Goal: Task Accomplishment & Management: Use online tool/utility

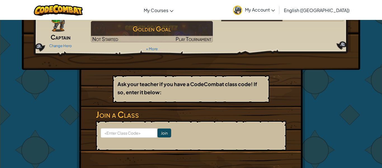
scroll to position [53, 0]
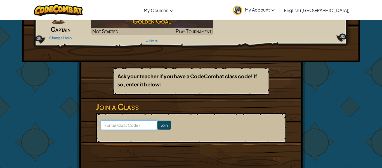
click at [129, 127] on input at bounding box center [129, 125] width 57 height 10
type input "WaterFireHide"
click at [161, 126] on input "Join" at bounding box center [165, 124] width 14 height 9
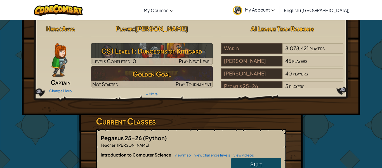
scroll to position [12, 0]
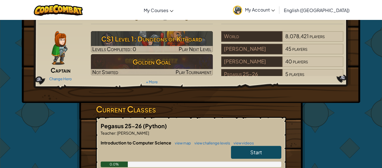
click at [258, 156] on link "Start" at bounding box center [256, 152] width 50 height 13
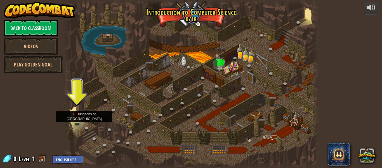
click at [79, 120] on img at bounding box center [77, 114] width 6 height 13
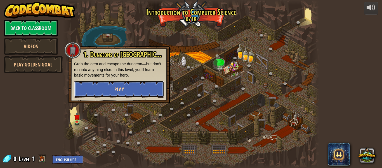
click at [116, 92] on span "Play" at bounding box center [120, 89] width 10 height 7
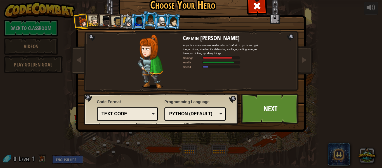
click at [92, 21] on div at bounding box center [94, 21] width 10 height 10
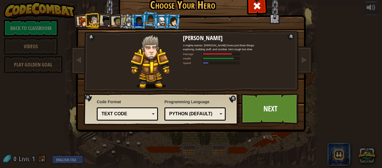
click at [102, 22] on div at bounding box center [105, 21] width 11 height 11
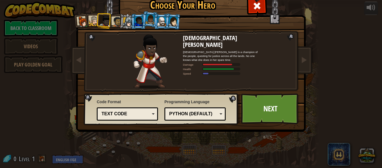
click at [116, 22] on div at bounding box center [117, 22] width 10 height 10
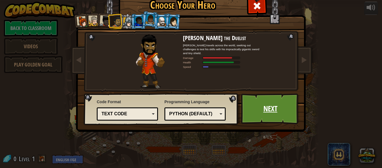
click at [246, 93] on link "Next" at bounding box center [270, 108] width 59 height 31
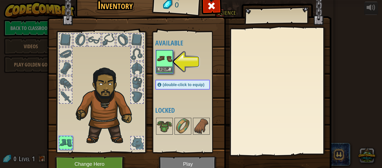
click at [167, 66] on img at bounding box center [165, 59] width 16 height 16
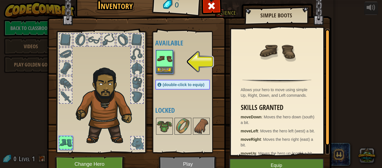
scroll to position [1, 0]
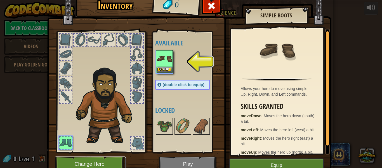
click at [100, 163] on button "Change Hero" at bounding box center [90, 163] width 71 height 15
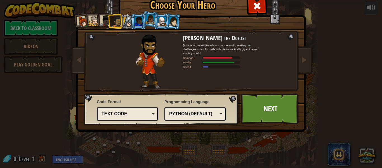
click at [130, 18] on div at bounding box center [128, 22] width 10 height 10
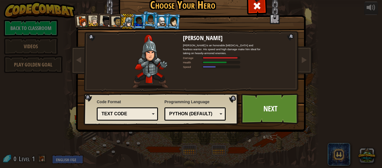
click at [139, 20] on div at bounding box center [139, 21] width 9 height 9
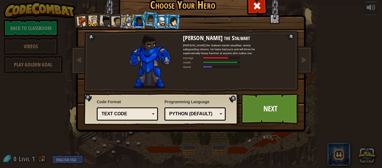
click at [175, 25] on div at bounding box center [173, 22] width 9 height 10
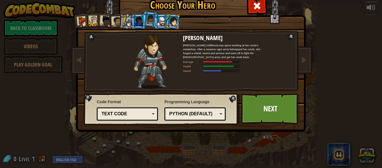
click at [164, 24] on div at bounding box center [162, 21] width 9 height 9
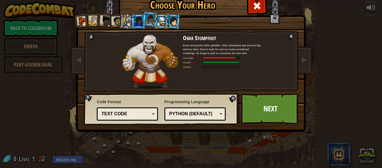
click at [132, 20] on li at bounding box center [138, 21] width 15 height 15
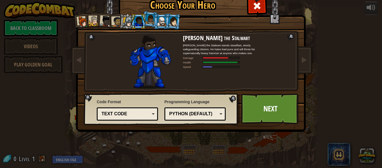
click at [148, 20] on div at bounding box center [151, 19] width 10 height 10
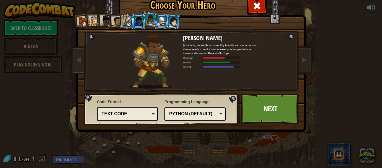
click at [139, 21] on div at bounding box center [139, 21] width 9 height 9
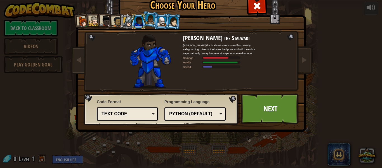
click at [152, 22] on div at bounding box center [151, 19] width 10 height 10
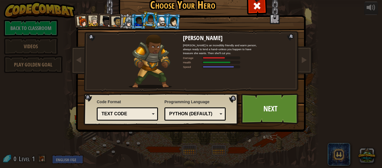
click at [139, 23] on div at bounding box center [139, 21] width 9 height 9
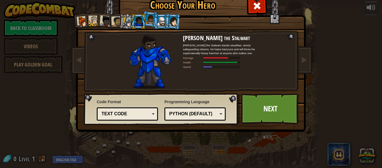
click at [139, 22] on div at bounding box center [139, 21] width 9 height 9
click at [104, 21] on div at bounding box center [105, 21] width 11 height 11
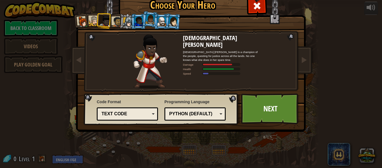
click at [115, 20] on div at bounding box center [117, 22] width 10 height 10
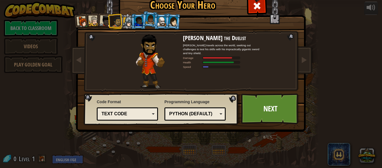
click at [125, 20] on div at bounding box center [128, 22] width 10 height 10
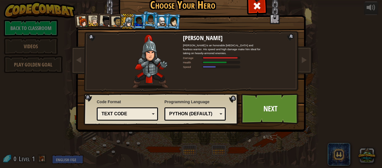
click at [140, 21] on div at bounding box center [139, 21] width 9 height 9
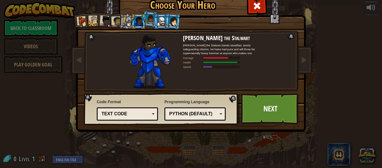
click at [130, 20] on div at bounding box center [128, 22] width 10 height 10
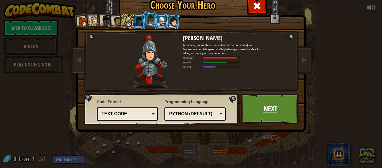
click at [263, 100] on link "Next" at bounding box center [270, 108] width 59 height 31
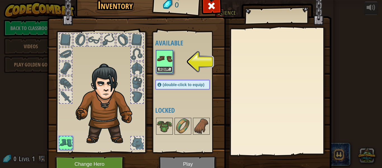
click at [169, 68] on button "Equip" at bounding box center [165, 69] width 16 height 6
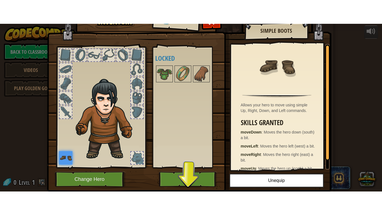
scroll to position [10, 0]
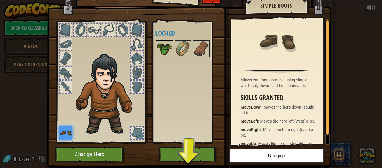
click at [161, 46] on img at bounding box center [165, 49] width 16 height 16
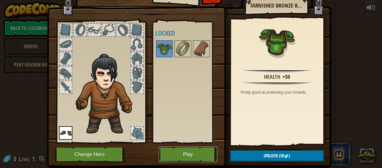
click at [192, 153] on button "Play" at bounding box center [188, 153] width 59 height 15
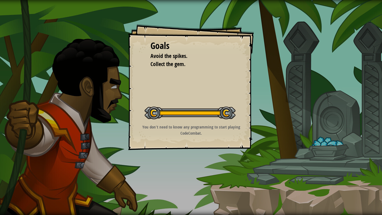
click at [213, 131] on p "You don't need to know any programming to start playing CodeCombat." at bounding box center [191, 130] width 112 height 12
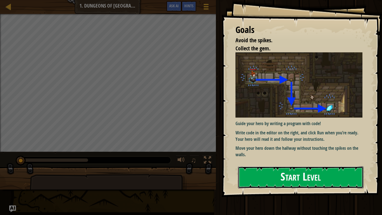
click at [314, 167] on button "Start Level" at bounding box center [301, 177] width 126 height 22
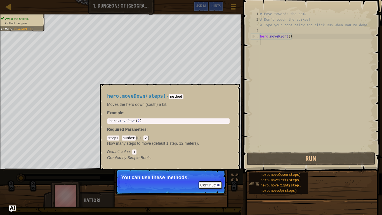
click at [259, 167] on img at bounding box center [254, 183] width 11 height 11
click at [255, 167] on img at bounding box center [254, 183] width 11 height 11
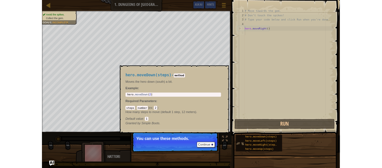
scroll to position [3, 0]
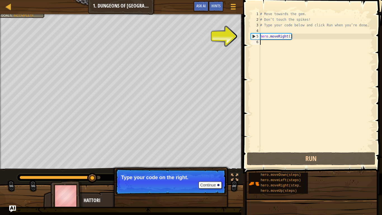
click at [255, 36] on div "5" at bounding box center [255, 37] width 9 height 6
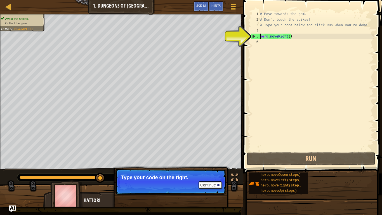
click at [277, 35] on div "# Move towards the gem. # Don’t touch the spikes! # Type your code below and cl…" at bounding box center [316, 86] width 115 height 151
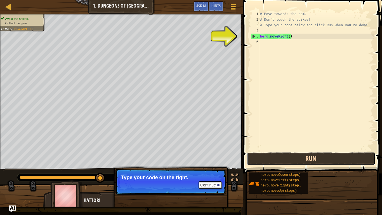
click at [314, 158] on button "Run" at bounding box center [311, 158] width 129 height 13
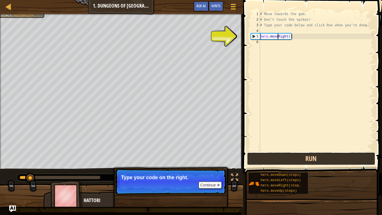
click at [314, 158] on button "Run" at bounding box center [311, 158] width 129 height 13
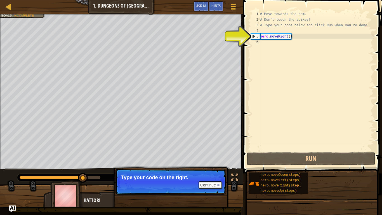
click at [256, 35] on div "5" at bounding box center [255, 37] width 9 height 6
type textarea "hero.moveRight()"
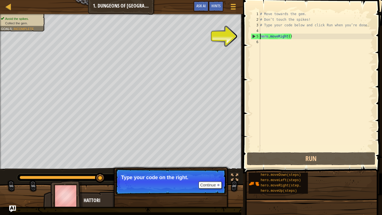
click at [291, 38] on div "# Move towards the gem. # Don’t touch the spikes! # Type your code below and cl…" at bounding box center [316, 86] width 115 height 151
click at [208, 167] on button "Continue" at bounding box center [210, 184] width 23 height 7
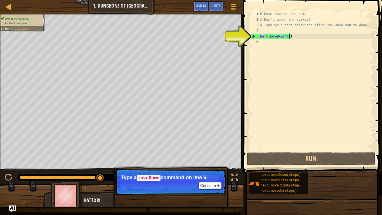
click at [262, 43] on div "# Move towards the gem. # Don’t touch the spikes! # Type your code below and cl…" at bounding box center [316, 86] width 115 height 151
type textarea "m"
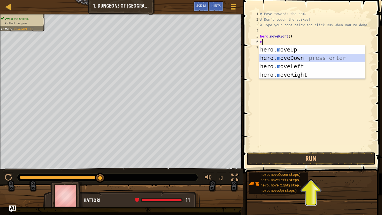
click at [269, 57] on div "hero. m oveUp press enter hero. m oveDown press enter hero. m oveLeft press ent…" at bounding box center [312, 70] width 106 height 50
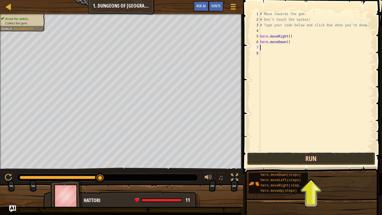
click at [304, 162] on button "Run" at bounding box center [311, 158] width 129 height 13
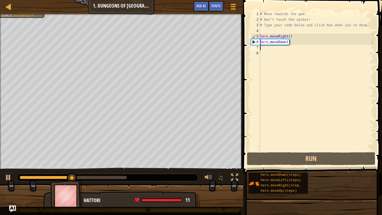
click at [262, 49] on div "# Move towards the gem. # Don’t touch the spikes! # Type your code below and cl…" at bounding box center [316, 86] width 115 height 151
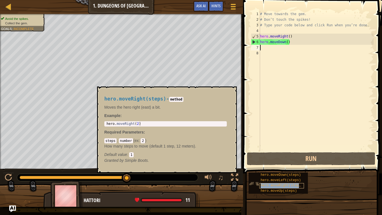
click at [269, 167] on span "hero.moveRight(steps)" at bounding box center [282, 186] width 42 height 4
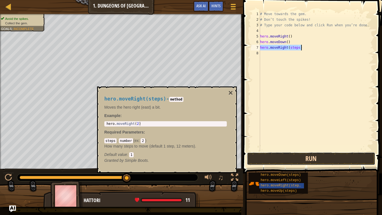
click at [290, 155] on button "Run" at bounding box center [311, 158] width 129 height 13
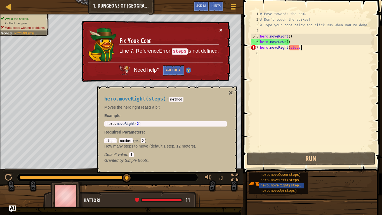
click at [221, 30] on button "×" at bounding box center [221, 30] width 3 height 6
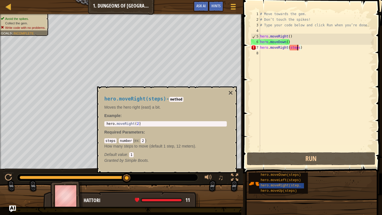
click at [297, 49] on div "# Move towards the gem. # Don’t touch the spikes! # Type your code below and cl…" at bounding box center [316, 86] width 115 height 151
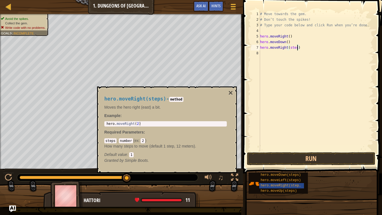
click at [298, 48] on div "# Move towards the gem. # Don’t touch the spikes! # Type your code below and cl…" at bounding box center [316, 86] width 115 height 151
type textarea "hero.moveRight()"
click at [310, 157] on button "Run" at bounding box center [311, 158] width 129 height 13
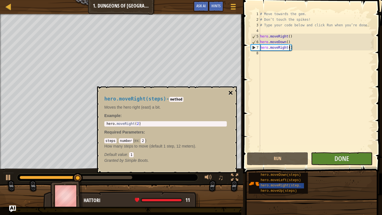
click at [231, 93] on button "×" at bounding box center [231, 93] width 4 height 8
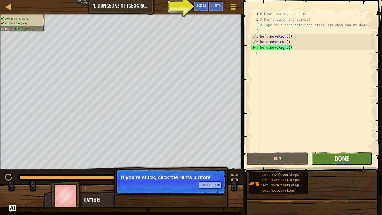
click at [347, 155] on span "Done" at bounding box center [342, 158] width 15 height 9
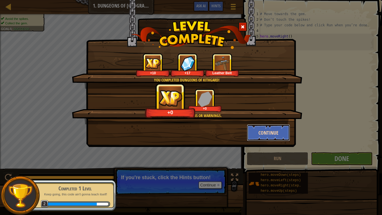
click at [264, 131] on button "Continue" at bounding box center [268, 132] width 43 height 17
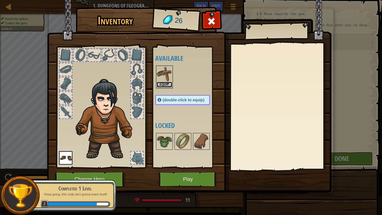
click at [167, 82] on button "Equip" at bounding box center [165, 85] width 16 height 6
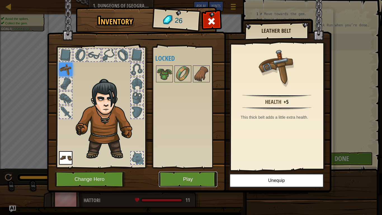
click at [181, 167] on button "Play" at bounding box center [188, 179] width 59 height 15
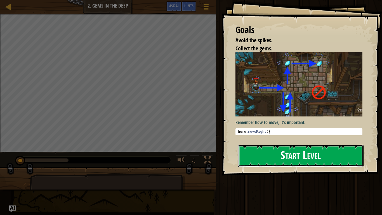
click at [260, 152] on button "Start Level" at bounding box center [301, 156] width 126 height 22
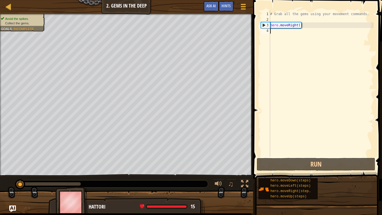
click at [305, 157] on span at bounding box center [319, 81] width 134 height 195
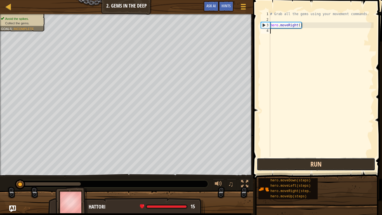
click at [302, 160] on button "Run" at bounding box center [316, 164] width 119 height 13
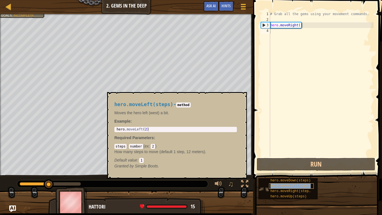
click at [276, 167] on span "hero.moveLeft(steps)" at bounding box center [291, 186] width 40 height 4
type textarea "hero.moveLeft(steps)"
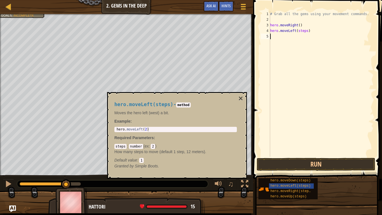
drag, startPoint x: 272, startPoint y: 108, endPoint x: 274, endPoint y: 91, distance: 17.0
click at [274, 91] on div "# Grab all the gems using your movement commands. hero . moveRight ( ) hero . m…" at bounding box center [321, 89] width 105 height 157
click at [307, 31] on div "# Grab all the gems using your movement commands. hero . moveRight ( ) hero . m…" at bounding box center [321, 89] width 105 height 157
type textarea "hero.moveLeft()"
click at [299, 62] on div "# Grab all the gems using your movement commands. hero . moveRight ( ) hero . m…" at bounding box center [321, 89] width 105 height 157
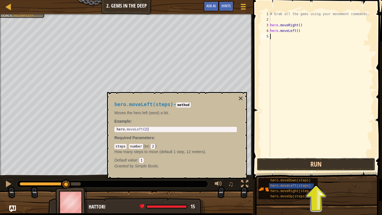
click at [314, 164] on button "Run" at bounding box center [316, 164] width 119 height 13
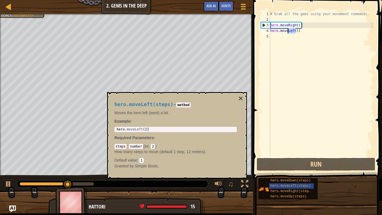
drag, startPoint x: 297, startPoint y: 30, endPoint x: 288, endPoint y: 29, distance: 8.2
click at [288, 29] on div "# Grab all the gems using your movement commands. hero . moveRight ( ) hero . m…" at bounding box center [321, 89] width 105 height 157
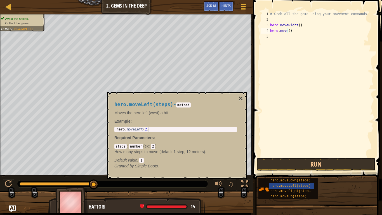
click at [298, 31] on div "# Grab all the gems using your movement commands. hero . moveRight ( ) hero . m…" at bounding box center [321, 89] width 105 height 157
type textarea "h"
click at [305, 36] on div "# Grab all the gems using your movement commands. hero . moveRight ( ) hero . m…" at bounding box center [321, 89] width 105 height 157
click at [309, 42] on div "# Grab all the gems using your movement commands. hero . moveRight ( ) hero . m…" at bounding box center [321, 89] width 105 height 157
type textarea "hero.moveRight()"
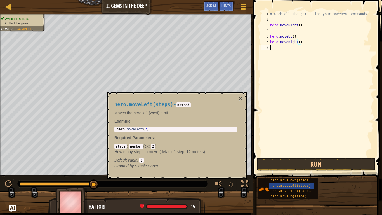
click at [307, 79] on div "# Grab all the gems using your movement commands. hero . moveRight ( ) hero . m…" at bounding box center [321, 89] width 105 height 157
click at [308, 47] on div "# Grab all the gems using your movement commands. hero . moveRight ( ) hero . m…" at bounding box center [321, 89] width 105 height 157
click at [239, 99] on button "×" at bounding box center [241, 99] width 4 height 8
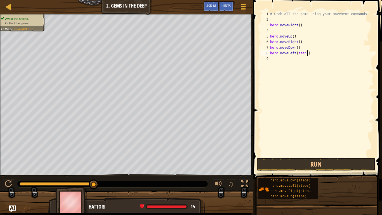
click at [308, 53] on div "# Grab all the gems using your movement commands. hero . moveRight ( ) hero . m…" at bounding box center [321, 89] width 105 height 157
type textarea "hero.moveLeft()"
click at [277, 61] on div "# Grab all the gems using your movement commands. hero . moveRight ( ) hero . m…" at bounding box center [321, 89] width 105 height 157
click at [293, 54] on div "# Grab all the gems using your movement commands. hero . moveRight ( ) hero . m…" at bounding box center [321, 84] width 105 height 146
drag, startPoint x: 292, startPoint y: 54, endPoint x: 330, endPoint y: 52, distance: 38.5
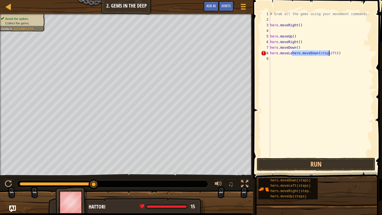
click at [330, 52] on div "# Grab all the gems using your movement commands. hero . moveRight ( ) hero . m…" at bounding box center [321, 89] width 105 height 157
click at [295, 53] on div "# Grab all the gems using your movement commands. hero . moveRight ( ) hero . m…" at bounding box center [321, 89] width 105 height 157
type textarea "hero.moveLeft()"
click at [276, 62] on div "# Grab all the gems using your movement commands. hero . moveRight ( ) hero . m…" at bounding box center [321, 89] width 105 height 157
click at [311, 59] on div "# Grab all the gems using your movement commands. hero . moveRight ( ) hero . m…" at bounding box center [322, 89] width 103 height 157
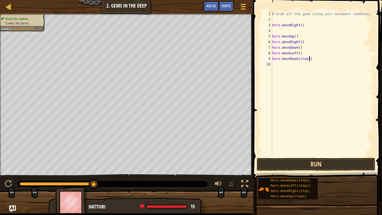
click at [311, 60] on div "# Grab all the gems using your movement commands. hero . moveRight ( ) hero . m…" at bounding box center [322, 89] width 103 height 157
type textarea "hero.moveDown()"
click at [326, 160] on button "Run" at bounding box center [316, 164] width 119 height 13
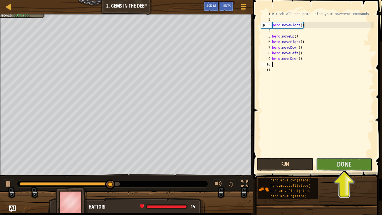
click at [326, 160] on button "Done" at bounding box center [344, 164] width 57 height 13
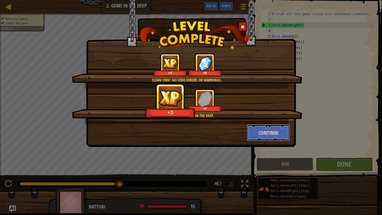
click at [267, 129] on button "Continue" at bounding box center [268, 132] width 43 height 17
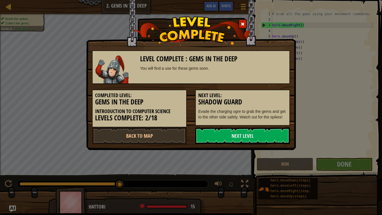
click at [267, 126] on div "Next Level: Shadow Guard Evade the charging ogre to grab the gems and get to th…" at bounding box center [242, 108] width 95 height 36
click at [258, 138] on link "Next Level" at bounding box center [242, 135] width 95 height 17
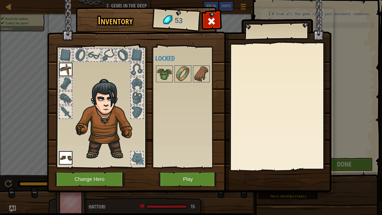
drag, startPoint x: 165, startPoint y: 72, endPoint x: 97, endPoint y: 110, distance: 78.6
click at [97, 110] on div "Inventory 53 Available Equip Equip (double-click to equip) Locked Equip Unequip…" at bounding box center [191, 100] width 285 height 185
drag, startPoint x: 160, startPoint y: 77, endPoint x: 143, endPoint y: 69, distance: 19.5
click at [143, 69] on div "Inventory 53 Available Equip Equip (double-click to equip) Locked Equip Unequip…" at bounding box center [191, 100] width 285 height 185
click at [161, 73] on img at bounding box center [165, 74] width 16 height 16
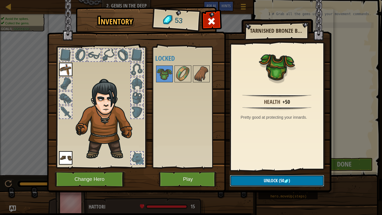
click at [258, 167] on button "Unlock (50 )" at bounding box center [277, 180] width 94 height 11
click at [258, 167] on button "Confirm" at bounding box center [277, 180] width 94 height 11
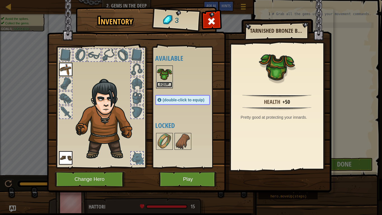
click at [163, 83] on button "Equip" at bounding box center [165, 85] width 16 height 6
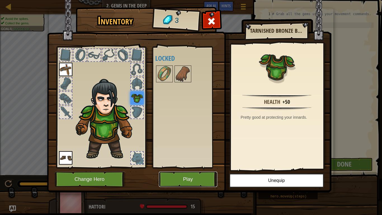
click at [194, 167] on button "Play" at bounding box center [188, 179] width 59 height 15
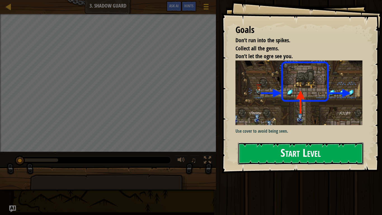
click at [274, 152] on button "Start Level" at bounding box center [301, 154] width 126 height 22
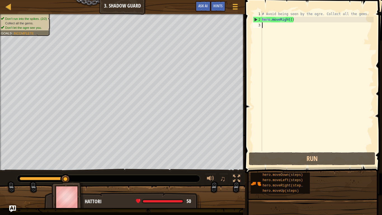
click at [269, 27] on div "# Avoid being seen by the ogre. Collect all the gems. hero . moveRight ( )" at bounding box center [317, 86] width 113 height 151
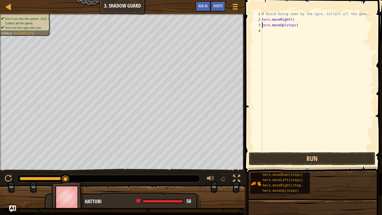
click at [295, 27] on div "# Avoid being seen by the ogre. Collect all the gems. hero . moveRight ( ) hero…" at bounding box center [317, 86] width 113 height 151
type textarea "hero.moveUp()"
click at [269, 31] on div "# Avoid being seen by the ogre. Collect all the gems. hero . moveRight ( ) hero…" at bounding box center [317, 86] width 113 height 151
click at [302, 31] on div "# Avoid being seen by the ogre. Collect all the gems. hero . moveRight ( ) hero…" at bounding box center [317, 86] width 113 height 151
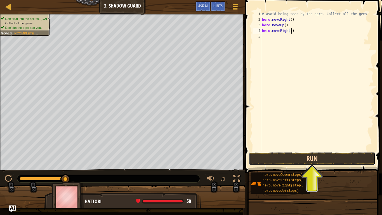
click at [272, 153] on button "Run" at bounding box center [312, 158] width 127 height 13
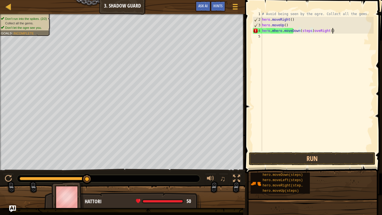
click at [335, 30] on div "# Avoid being seen by the ogre. Collect all the gems. hero . moveRight ( ) hero…" at bounding box center [317, 86] width 113 height 151
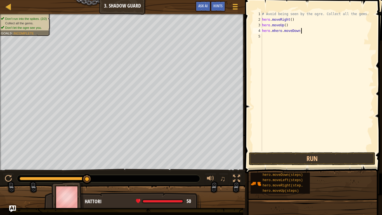
type textarea "hero.mhero.moveDown"
click at [276, 31] on div "# Avoid being seen by the ogre. Collect all the gems. hero . moveRight ( ) hero…" at bounding box center [317, 86] width 113 height 151
drag, startPoint x: 314, startPoint y: 31, endPoint x: 260, endPoint y: 31, distance: 53.8
click at [260, 31] on div "1 2 3 4 5 # Avoid being seen by the ogre. Collect all the gems. hero . moveRigh…" at bounding box center [313, 81] width 122 height 140
click at [301, 30] on div "# Avoid being seen by the ogre. Collect all the gems. hero . moveRight ( ) hero…" at bounding box center [317, 81] width 113 height 140
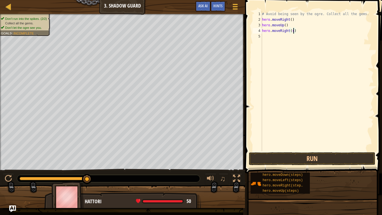
type textarea "hero.moveRight()"
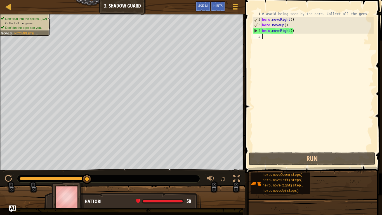
click at [267, 36] on div "# Avoid being seen by the ogre. Collect all the gems. hero . moveRight ( ) hero…" at bounding box center [317, 86] width 113 height 151
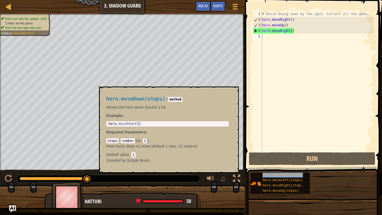
type textarea "hero.moveDown(steps)"
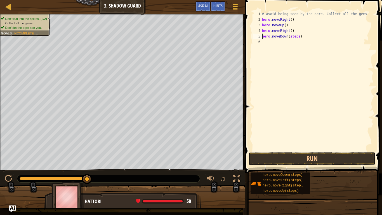
click at [300, 40] on div "# Avoid being seen by the ogre. Collect all the gems. hero . moveRight ( ) hero…" at bounding box center [317, 86] width 113 height 151
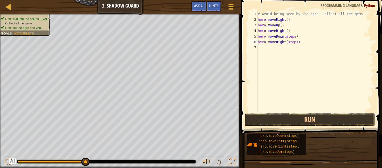
click at [299, 42] on div "# Avoid being seen by the ogre. Collect all the gems. hero . moveRight ( ) hero…" at bounding box center [315, 67] width 117 height 112
click at [297, 43] on div "# Avoid being seen by the ogre. Collect all the gems. hero . moveRight ( ) hero…" at bounding box center [315, 67] width 117 height 112
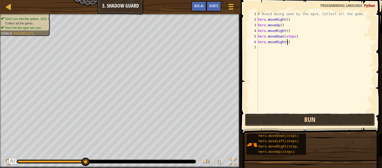
click at [291, 122] on button "Run" at bounding box center [310, 119] width 130 height 13
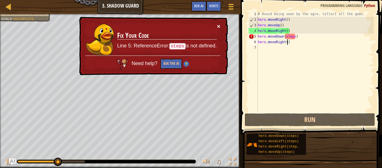
click at [220, 24] on button "×" at bounding box center [220, 27] width 4 height 6
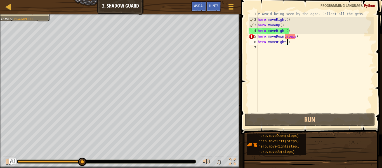
click at [296, 38] on div "# Avoid being seen by the ogre. Collect all the gems. hero . moveRight ( ) hero…" at bounding box center [315, 67] width 117 height 112
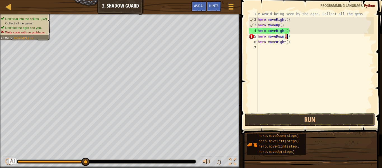
type textarea "hero.moveDown()"
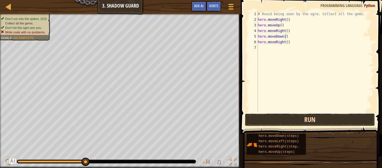
click at [301, 121] on button "Run" at bounding box center [310, 119] width 130 height 13
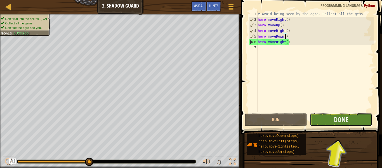
click at [332, 116] on button "Done" at bounding box center [341, 119] width 62 height 13
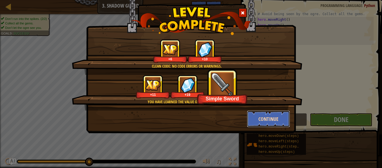
click at [262, 114] on button "Continue" at bounding box center [268, 118] width 43 height 17
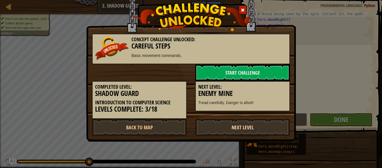
click at [261, 123] on link "Next Level" at bounding box center [242, 127] width 95 height 17
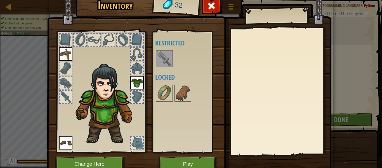
click at [164, 59] on img at bounding box center [165, 59] width 16 height 16
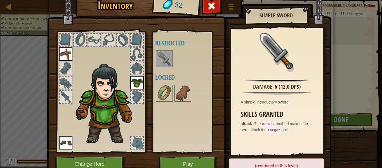
scroll to position [25, 0]
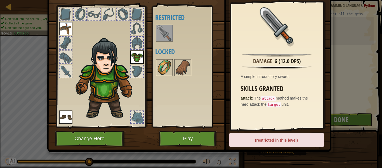
click at [170, 66] on img at bounding box center [165, 68] width 16 height 16
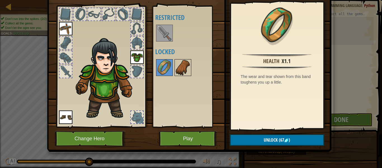
click at [183, 71] on img at bounding box center [183, 68] width 16 height 16
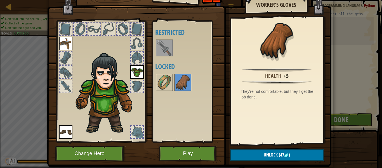
scroll to position [11, 0]
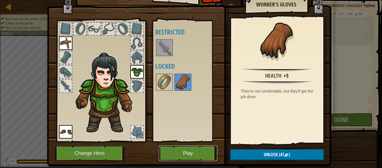
click at [200, 158] on button "Play" at bounding box center [188, 152] width 59 height 15
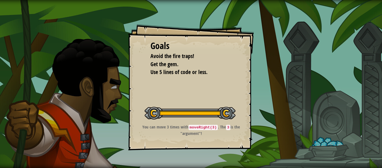
click at [242, 88] on div "Goals Avoid the fire traps! Get the gem. Use 5 lines of code or less. Start Lev…" at bounding box center [191, 87] width 126 height 126
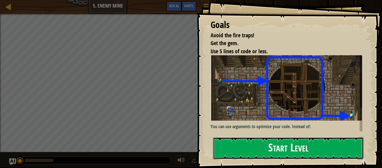
click at [265, 155] on button "Start Level" at bounding box center [288, 148] width 151 height 22
